Goal: Transaction & Acquisition: Purchase product/service

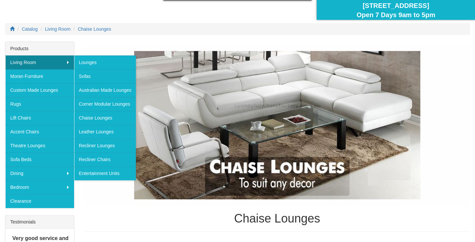
scroll to position [66, 0]
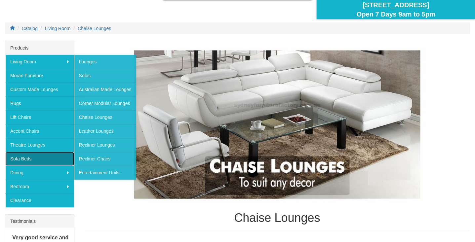
click at [29, 155] on link "Sofa Beds" at bounding box center [39, 159] width 69 height 14
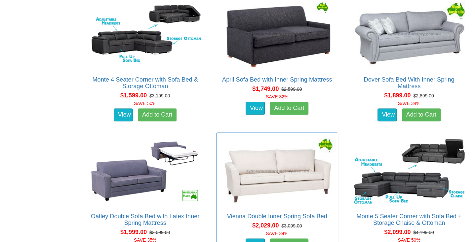
scroll to position [595, 0]
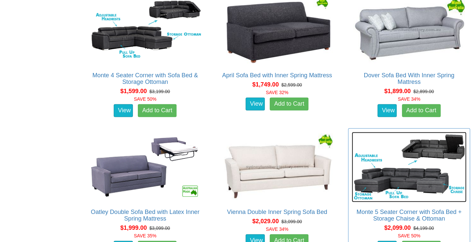
click at [403, 168] on img at bounding box center [408, 167] width 115 height 70
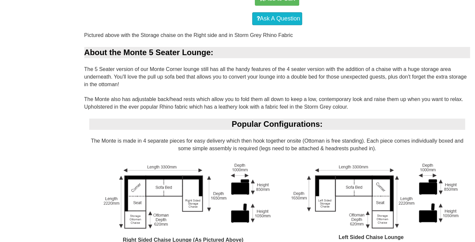
scroll to position [396, 0]
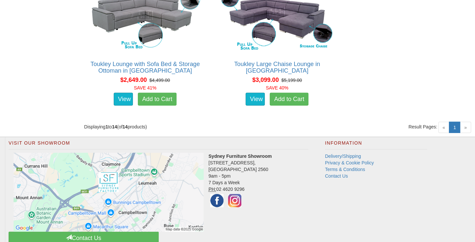
scroll to position [1032, 0]
